Goal: Task Accomplishment & Management: Use online tool/utility

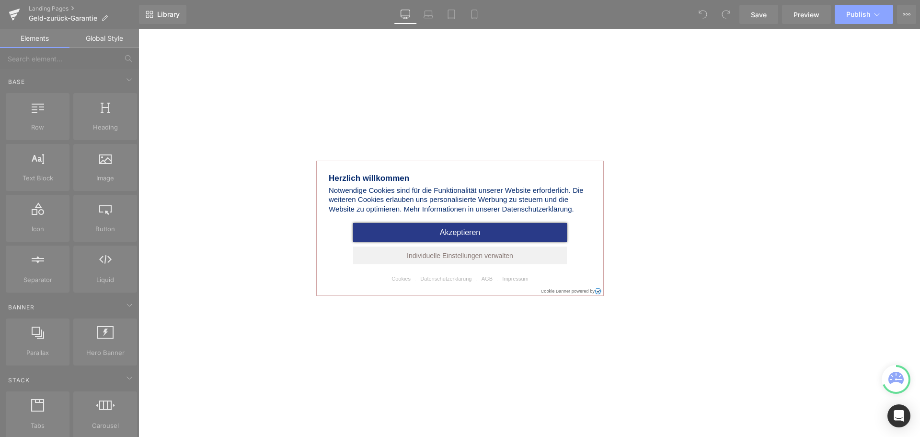
click at [456, 234] on span "Akzeptieren" at bounding box center [460, 232] width 41 height 8
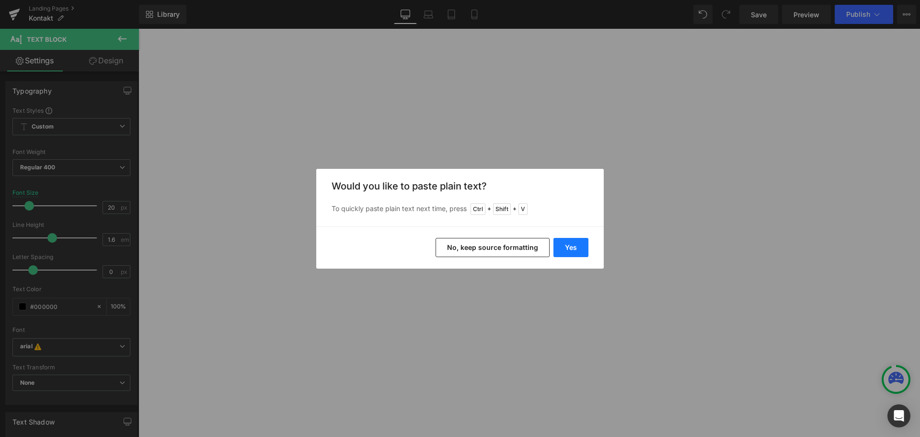
click at [573, 248] on button "Yes" at bounding box center [570, 247] width 35 height 19
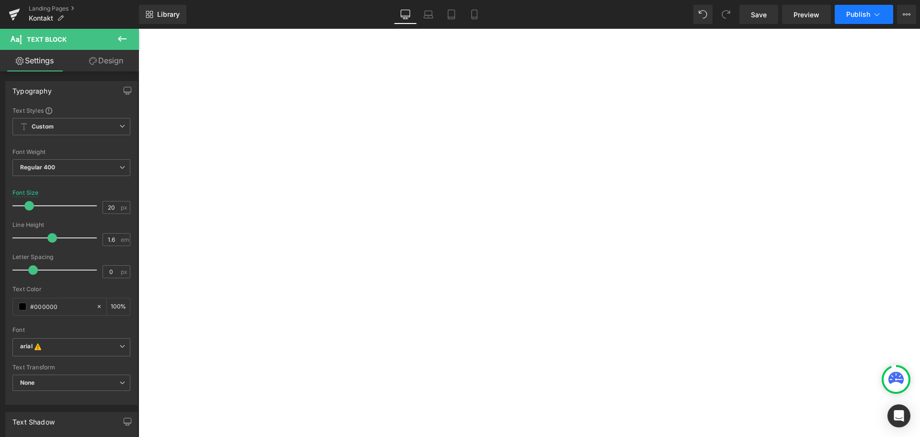
click at [857, 13] on span "Publish" at bounding box center [858, 15] width 24 height 8
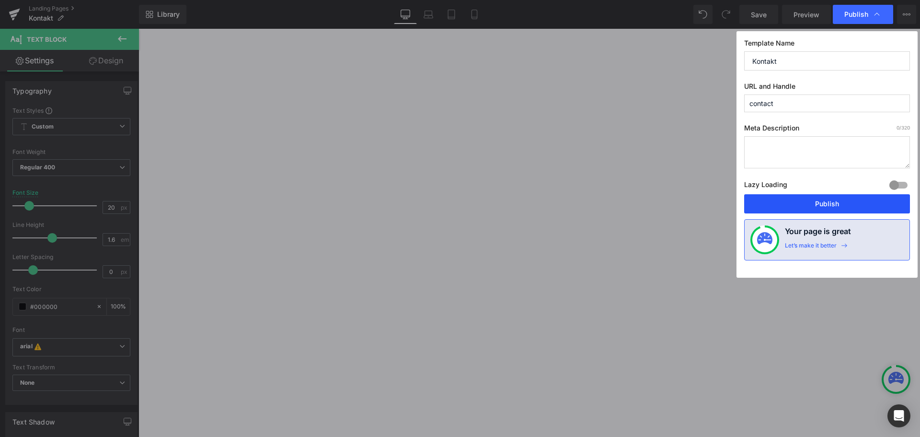
click at [840, 206] on button "Publish" at bounding box center [827, 203] width 166 height 19
